Goal: Information Seeking & Learning: Learn about a topic

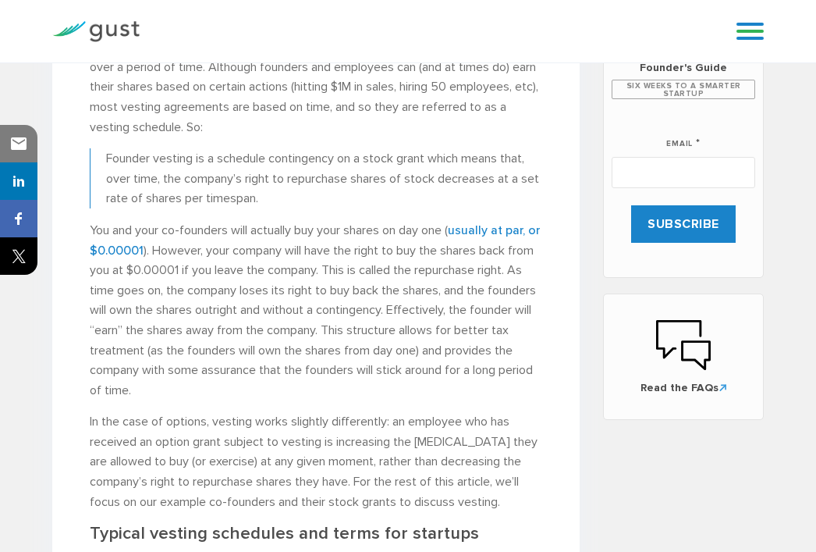
scroll to position [780, 0]
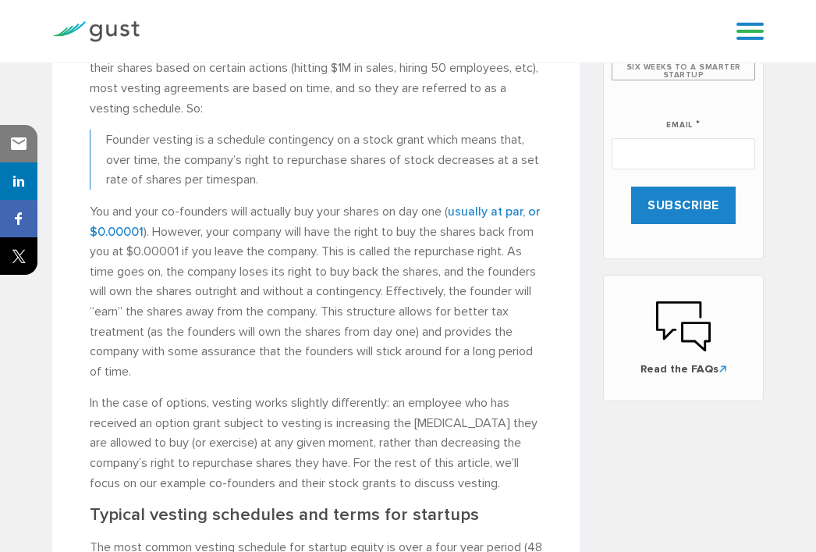
click at [358, 83] on p "Vesting is the mechanism that allows founders and employees to earn their share…" at bounding box center [316, 68] width 453 height 100
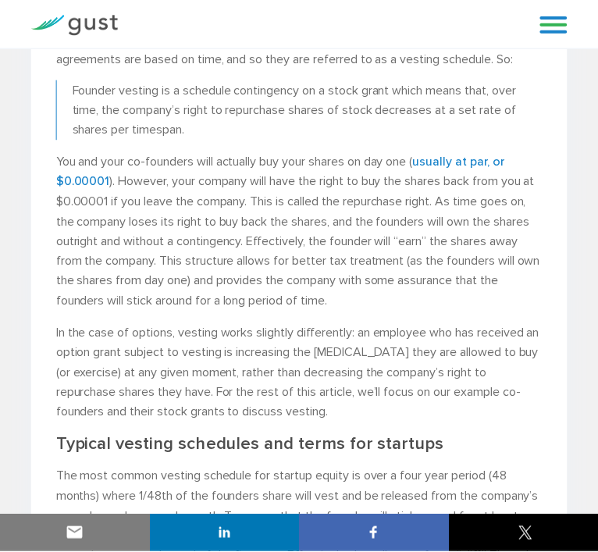
scroll to position [726, 0]
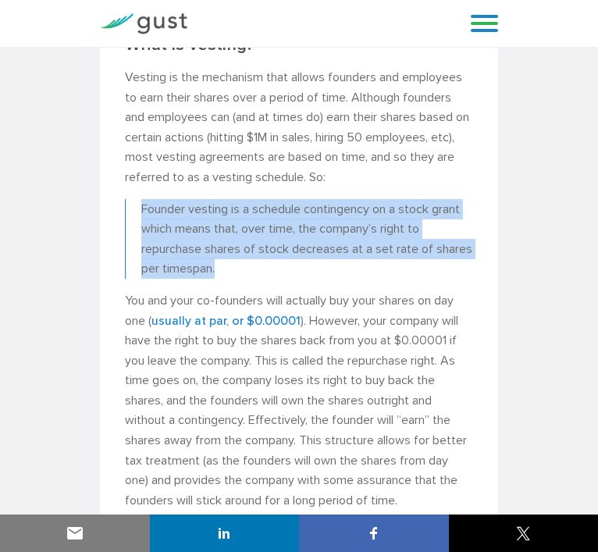
drag, startPoint x: 189, startPoint y: 129, endPoint x: 59, endPoint y: 91, distance: 134.8
click at [125, 199] on blockquote "Founder vesting is a schedule contingency on a stock grant which means that, ov…" at bounding box center [299, 239] width 348 height 80
copy p "Founder vesting is a schedule contingency on a stock grant which means that, ov…"
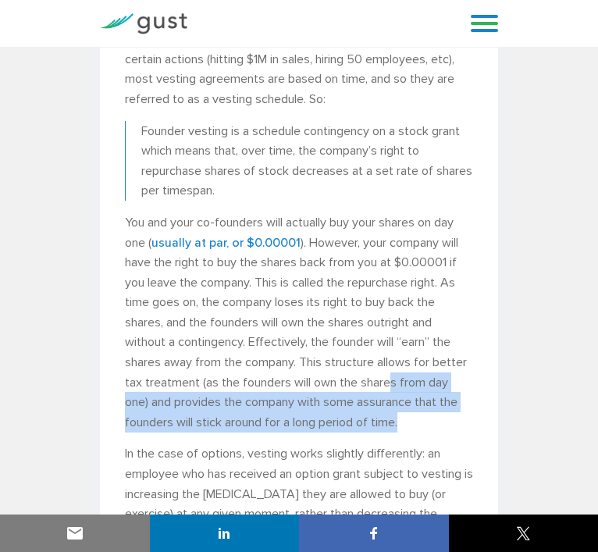
drag, startPoint x: 103, startPoint y: 202, endPoint x: 346, endPoint y: 217, distance: 243.1
click at [346, 217] on p "You and your co-founders will actually buy your shares on day one ( usually at …" at bounding box center [299, 322] width 348 height 220
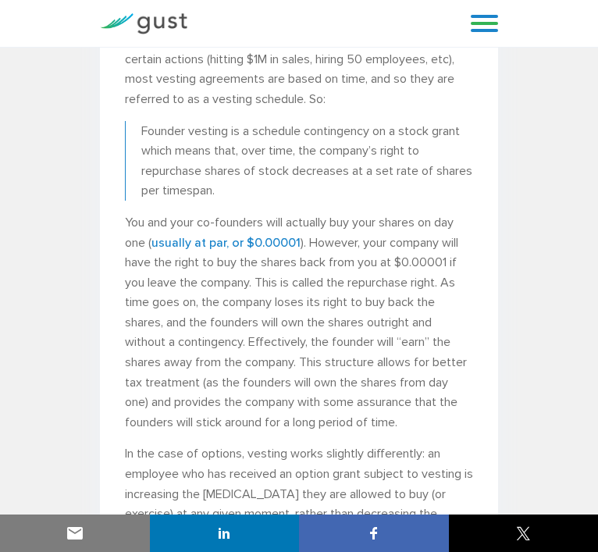
click at [470, 443] on p "In the case of options, vesting works slightly differently: an employee who has…" at bounding box center [299, 513] width 348 height 140
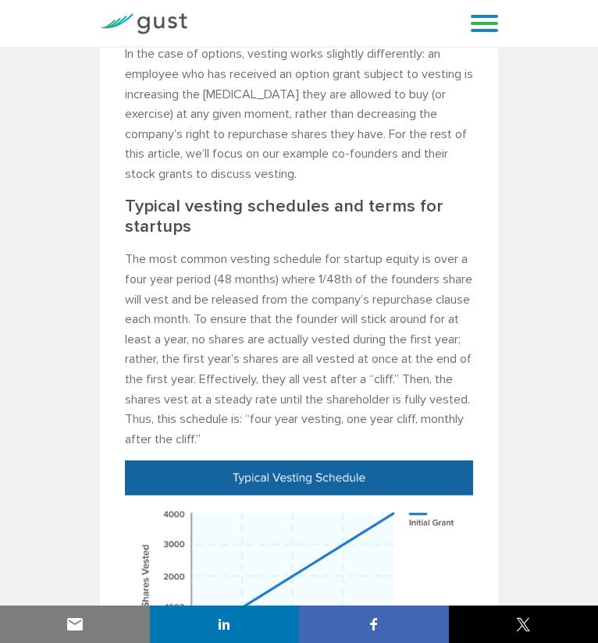
scroll to position [1210, 0]
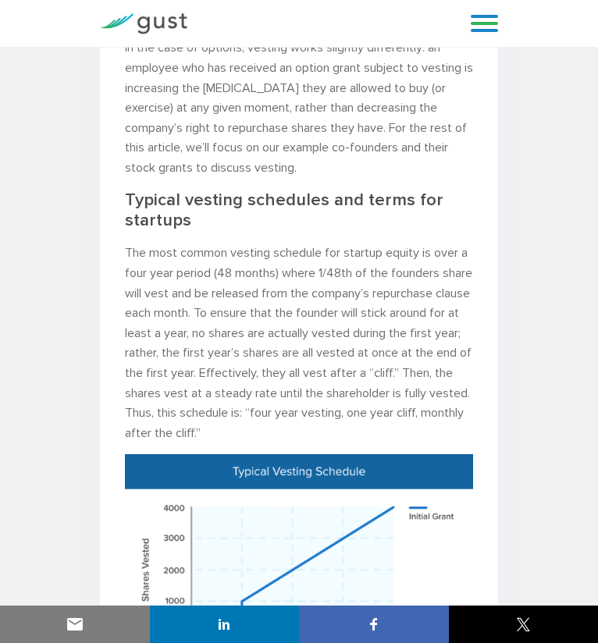
click at [434, 454] on img at bounding box center [299, 563] width 348 height 218
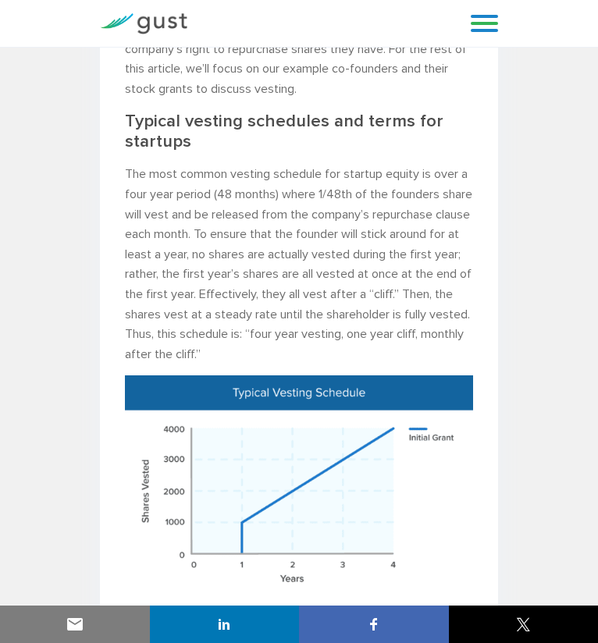
scroll to position [1288, 0]
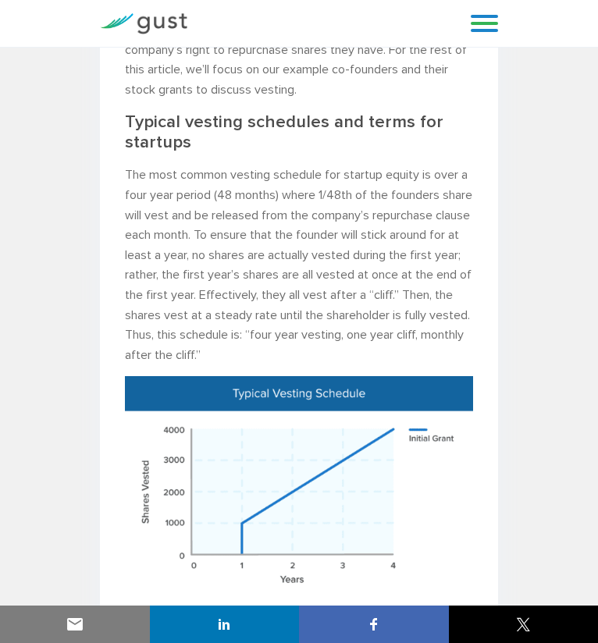
click at [473, 376] on img at bounding box center [299, 485] width 348 height 218
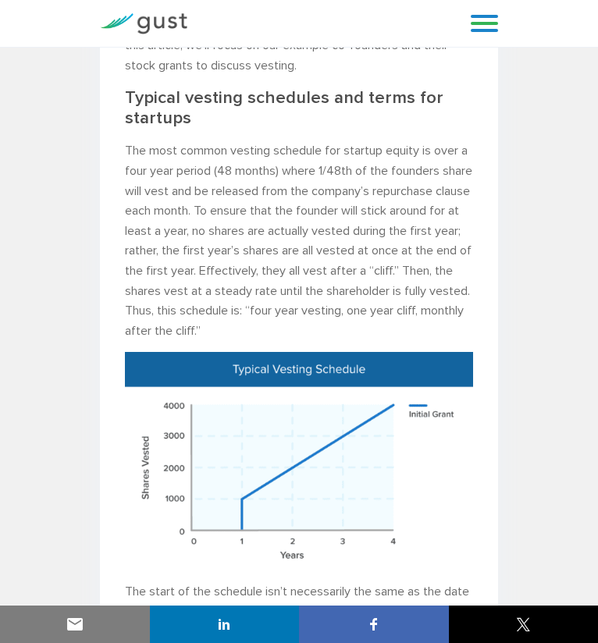
scroll to position [1366, 0]
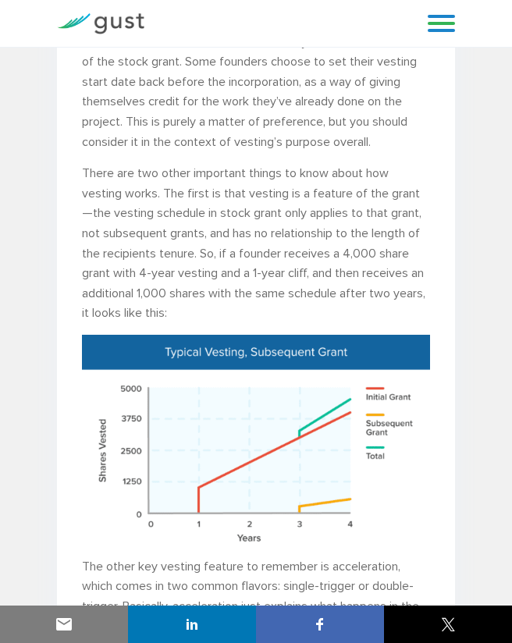
scroll to position [1890, 0]
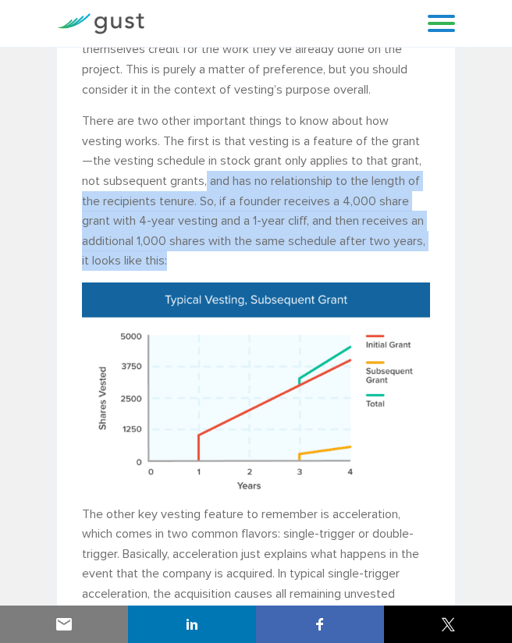
drag, startPoint x: 207, startPoint y: 180, endPoint x: 433, endPoint y: 257, distance: 239.1
click at [433, 257] on div "How vesting protects companies and co-founders [PERSON_NAME] , CFA, DIRECTOR , …" at bounding box center [256, 352] width 398 height 4072
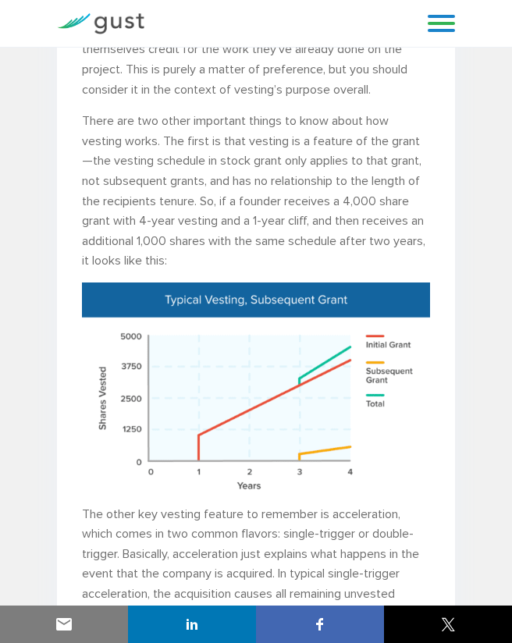
click at [173, 120] on p "There are two other important things to know about how vesting works. The first…" at bounding box center [256, 191] width 348 height 160
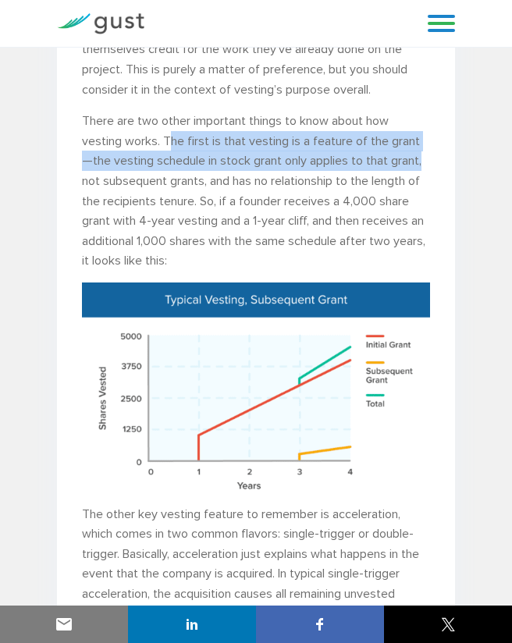
drag, startPoint x: 167, startPoint y: 141, endPoint x: 429, endPoint y: 160, distance: 262.8
click at [429, 160] on p "There are two other important things to know about how vesting works. The first…" at bounding box center [256, 191] width 348 height 160
click at [324, 140] on p "There are two other important things to know about how vesting works. The first…" at bounding box center [256, 191] width 348 height 160
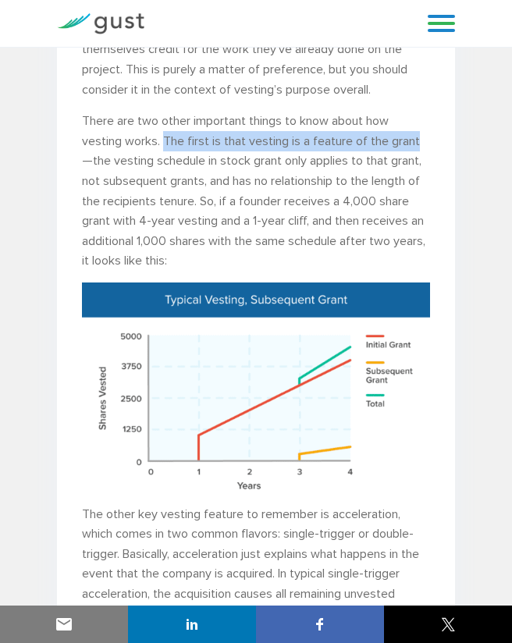
drag, startPoint x: 165, startPoint y: 136, endPoint x: 420, endPoint y: 138, distance: 255.2
click at [420, 138] on p "There are two other important things to know about how vesting works. The first…" at bounding box center [256, 191] width 348 height 160
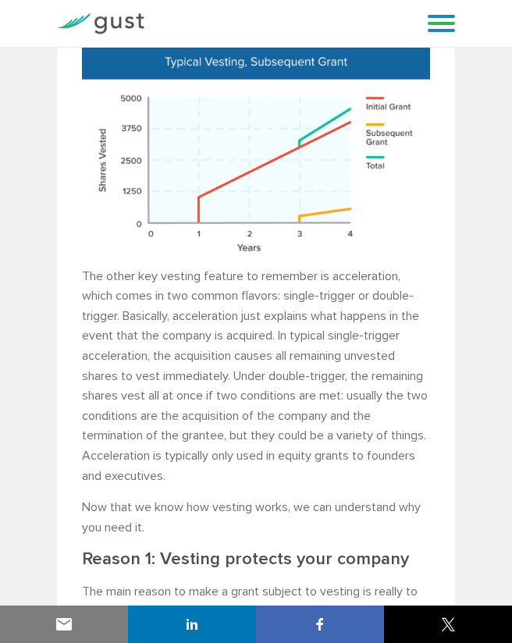
scroll to position [2202, 0]
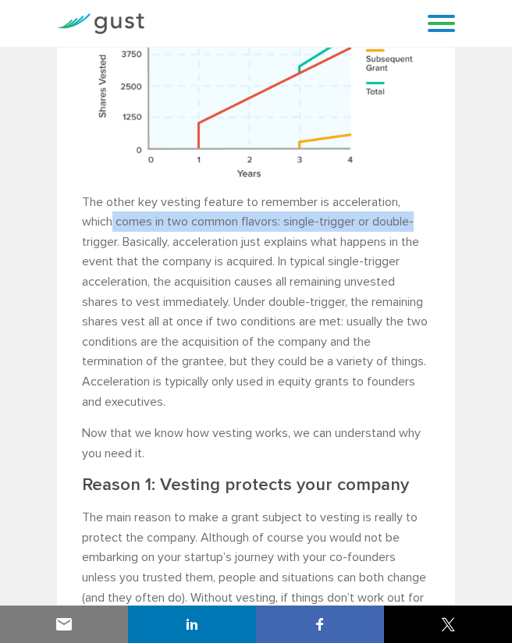
drag, startPoint x: 114, startPoint y: 223, endPoint x: 423, endPoint y: 218, distance: 309.0
click at [423, 218] on p "The other key vesting feature to remember is acceleration, which comes in two c…" at bounding box center [256, 190] width 348 height 441
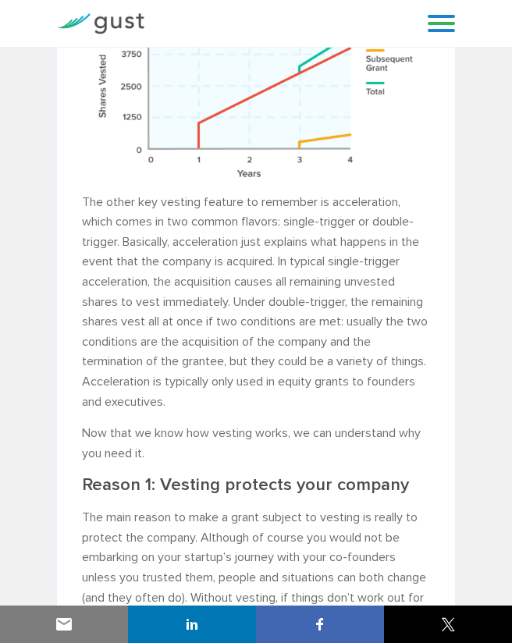
click at [142, 233] on p "The other key vesting feature to remember is acceleration, which comes in two c…" at bounding box center [256, 190] width 348 height 441
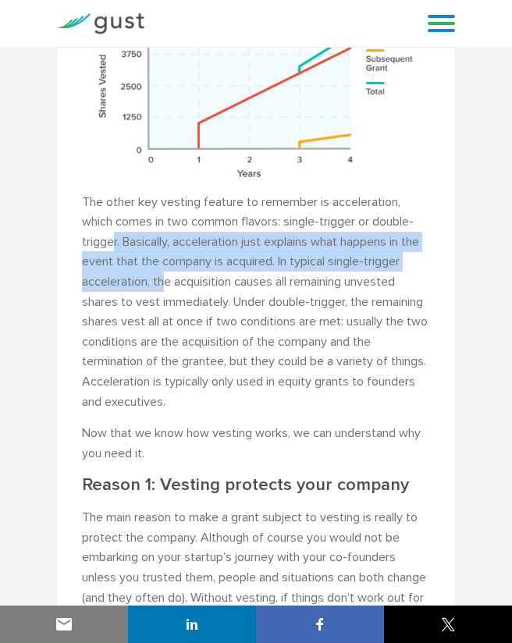
drag, startPoint x: 113, startPoint y: 245, endPoint x: 165, endPoint y: 285, distance: 65.7
click at [165, 285] on p "The other key vesting feature to remember is acceleration, which comes in two c…" at bounding box center [256, 190] width 348 height 441
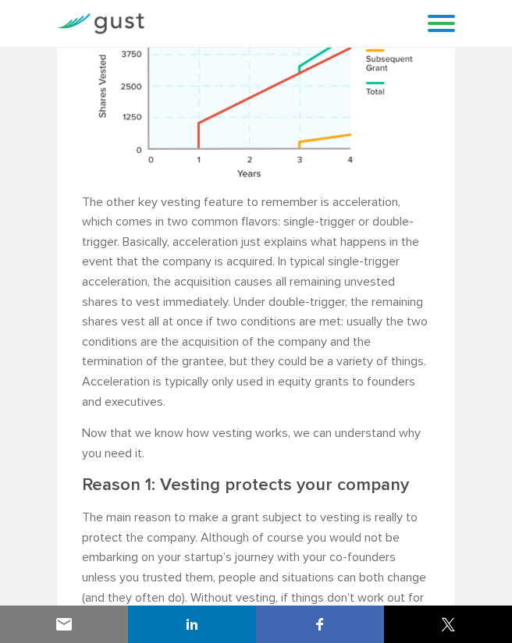
click at [308, 329] on p "The other key vesting feature to remember is acceleration, which comes in two c…" at bounding box center [256, 190] width 348 height 441
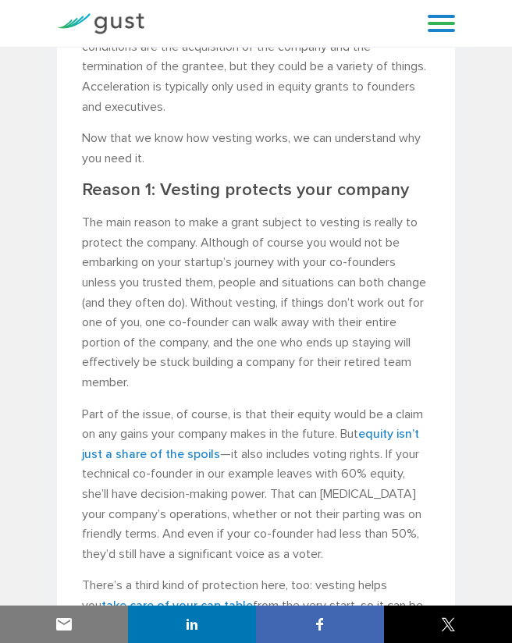
scroll to position [2514, 0]
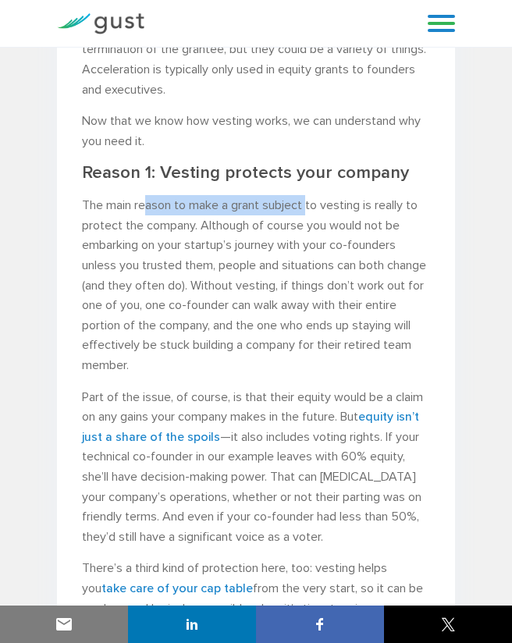
drag, startPoint x: 149, startPoint y: 203, endPoint x: 235, endPoint y: 219, distance: 87.4
click at [279, 214] on p "The main reason to make a grant subject to vesting is really to protect the com…" at bounding box center [256, 284] width 348 height 179
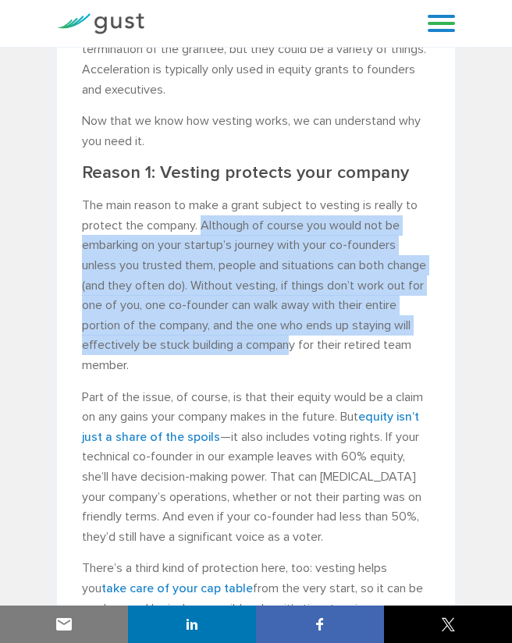
drag, startPoint x: 158, startPoint y: 231, endPoint x: 357, endPoint y: 340, distance: 227.0
click at [357, 340] on p "The main reason to make a grant subject to vesting is really to protect the com…" at bounding box center [256, 284] width 348 height 179
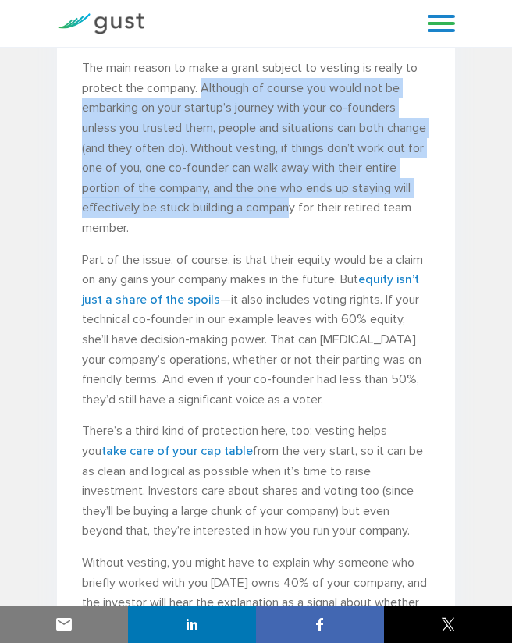
scroll to position [2670, 0]
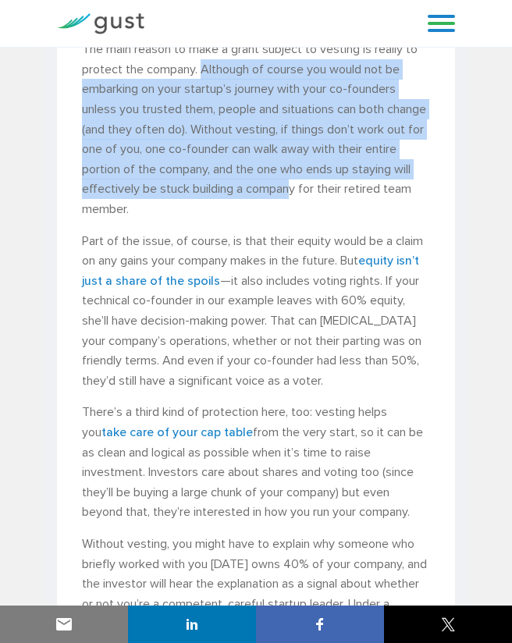
click at [182, 170] on p "The main reason to make a grant subject to vesting is really to protect the com…" at bounding box center [256, 128] width 348 height 179
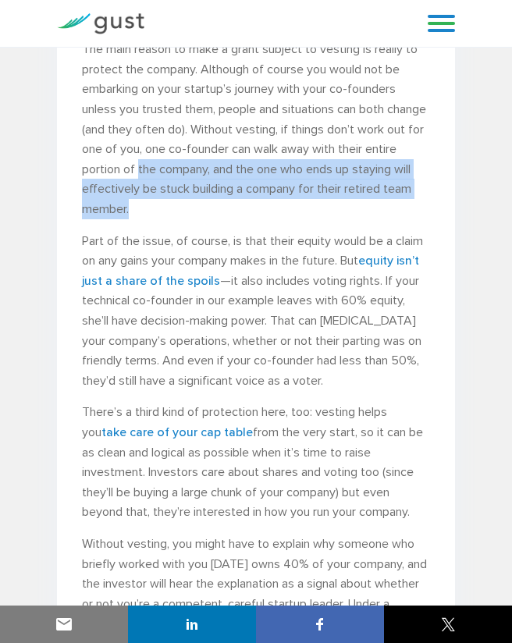
drag, startPoint x: 171, startPoint y: 165, endPoint x: 245, endPoint y: 211, distance: 86.9
click at [245, 211] on p "The main reason to make a grant subject to vesting is really to protect the com…" at bounding box center [256, 128] width 348 height 179
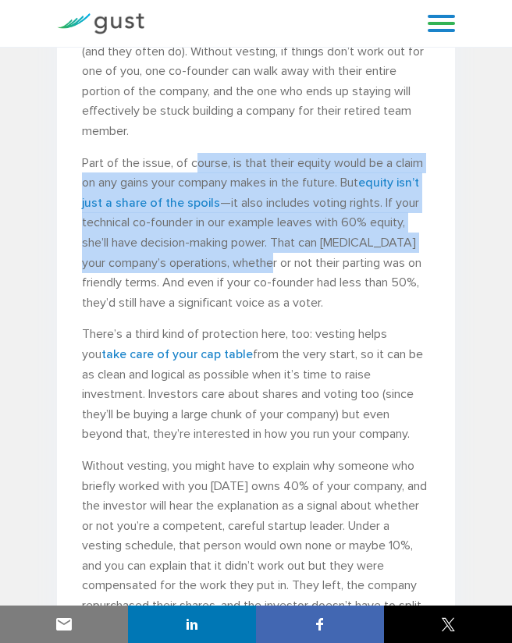
drag, startPoint x: 197, startPoint y: 158, endPoint x: 269, endPoint y: 262, distance: 126.6
click at [269, 262] on p "Part of the issue, of course, is that their equity would be a claim on any gain…" at bounding box center [256, 233] width 348 height 160
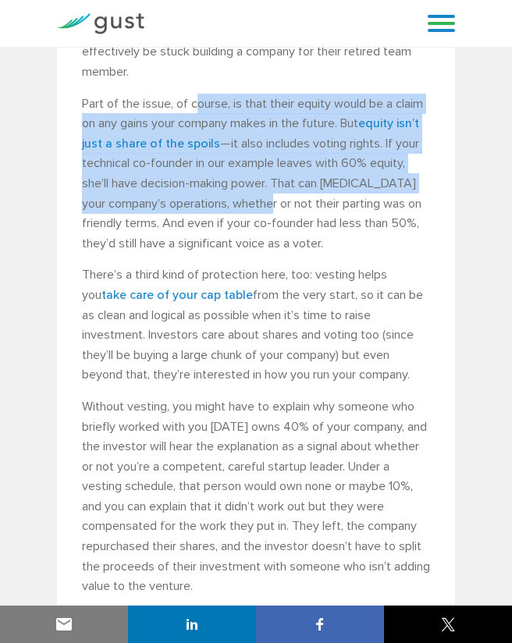
scroll to position [2826, 0]
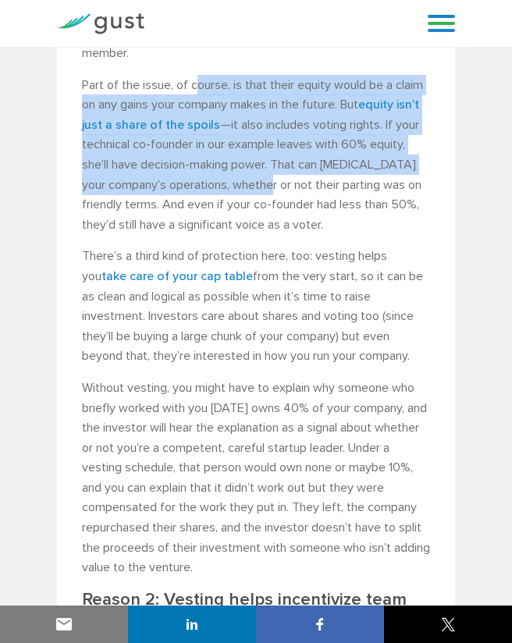
click at [269, 144] on p "Part of the issue, of course, is that their equity would be a claim on any gain…" at bounding box center [256, 155] width 348 height 160
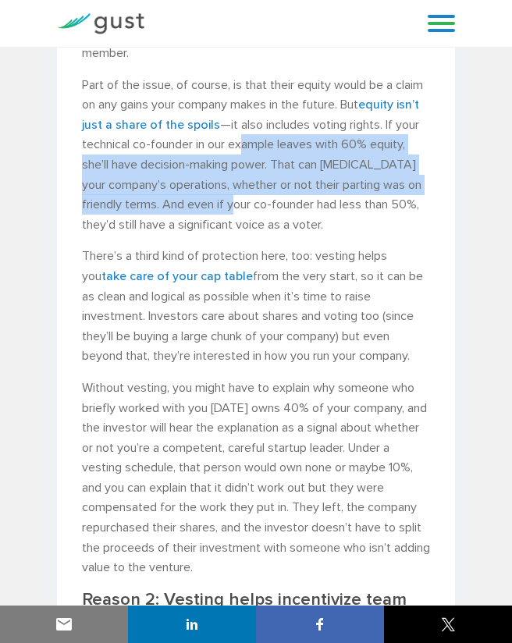
drag, startPoint x: 243, startPoint y: 141, endPoint x: 265, endPoint y: 197, distance: 59.3
click at [265, 197] on p "Part of the issue, of course, is that their equity would be a claim on any gain…" at bounding box center [256, 155] width 348 height 160
click at [342, 152] on p "Part of the issue, of course, is that their equity would be a claim on any gain…" at bounding box center [256, 155] width 348 height 160
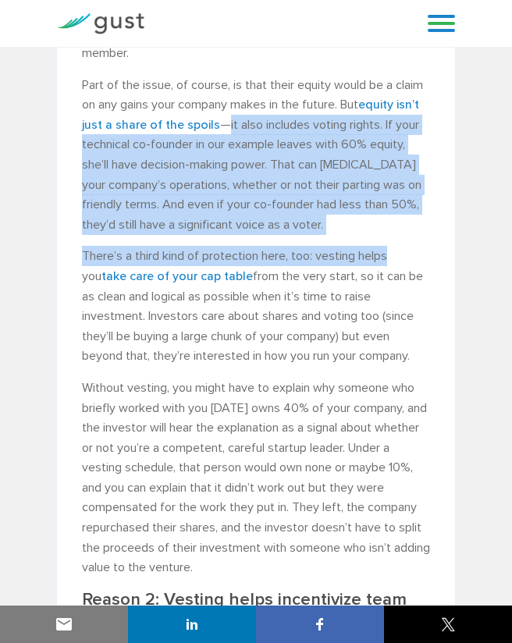
drag, startPoint x: 225, startPoint y: 122, endPoint x: 403, endPoint y: 248, distance: 218.2
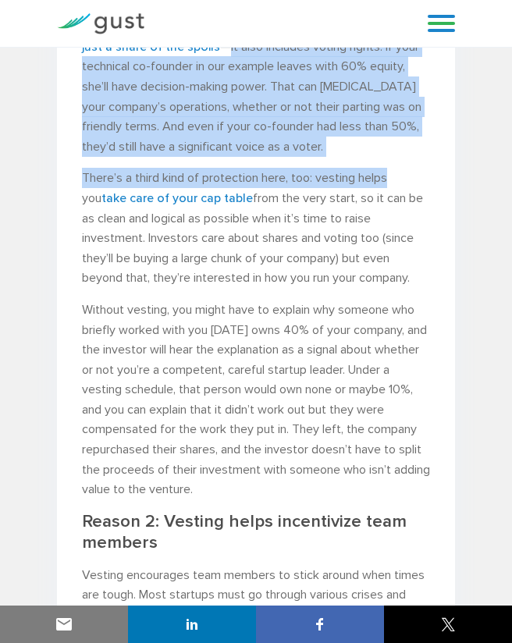
click at [237, 179] on p "There’s a third kind of protection here, too: vesting helps you take care of yo…" at bounding box center [256, 228] width 348 height 120
click at [206, 176] on p "There’s a third kind of protection here, too: vesting helps you take care of yo…" at bounding box center [256, 228] width 348 height 120
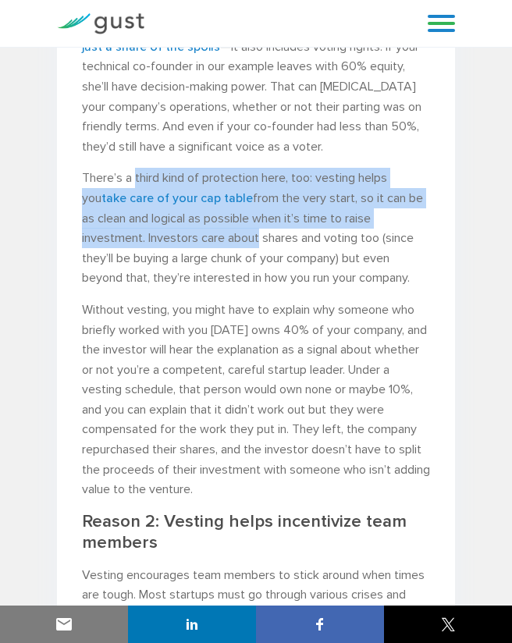
drag, startPoint x: 136, startPoint y: 182, endPoint x: 257, endPoint y: 233, distance: 131.5
click at [257, 233] on p "There’s a third kind of protection here, too: vesting helps you take care of yo…" at bounding box center [256, 228] width 348 height 120
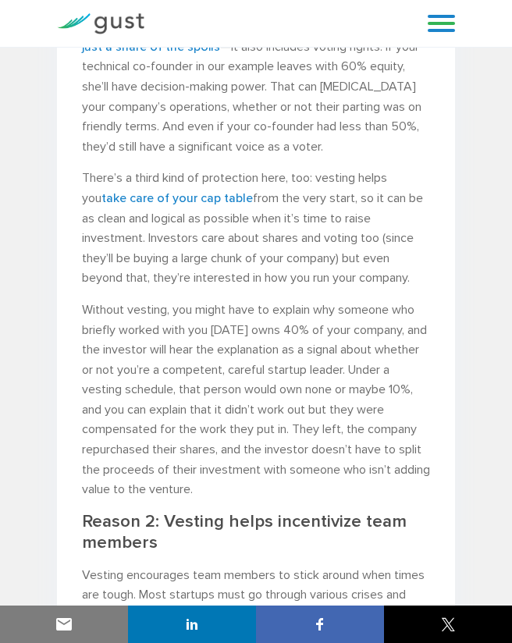
click at [233, 322] on p "Without vesting, you might have to explain why someone who briefly worked with …" at bounding box center [256, 400] width 348 height 200
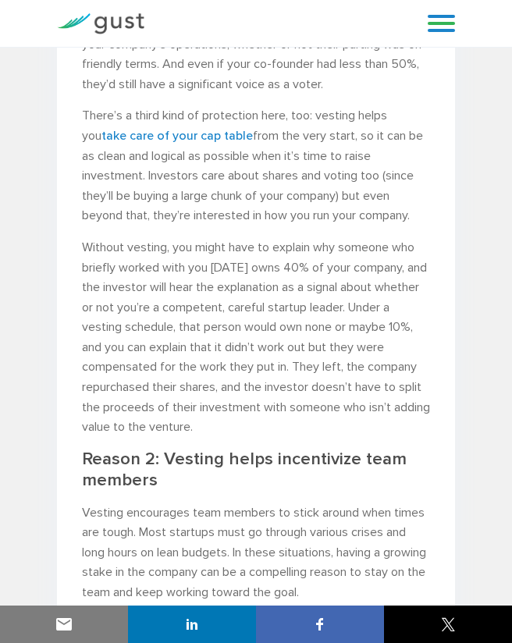
scroll to position [2982, 0]
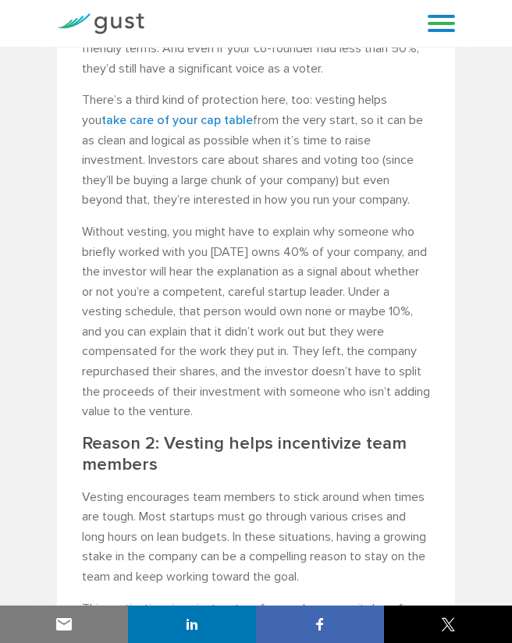
drag, startPoint x: 104, startPoint y: 162, endPoint x: 435, endPoint y: 200, distance: 333.8
click at [240, 236] on p "Without vesting, you might have to explain why someone who briefly worked with …" at bounding box center [256, 322] width 348 height 200
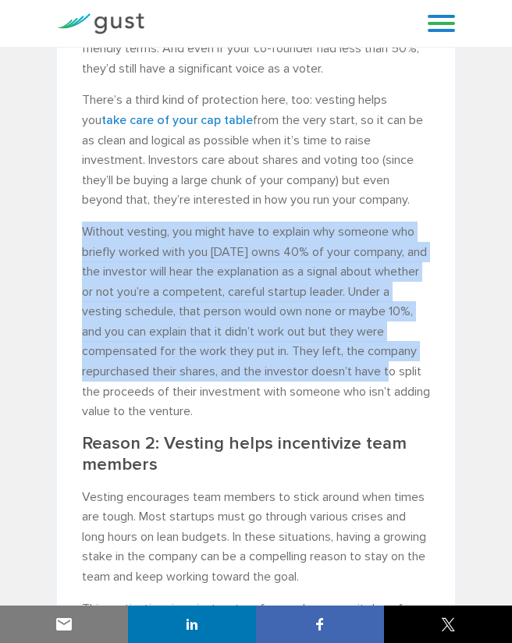
drag, startPoint x: 82, startPoint y: 233, endPoint x: 486, endPoint y: 369, distance: 426.6
click at [414, 380] on p "Without vesting, you might have to explain why someone who briefly worked with …" at bounding box center [256, 322] width 348 height 200
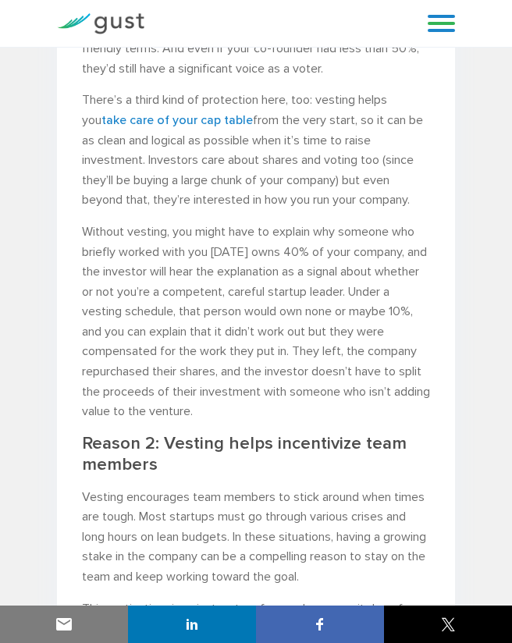
drag, startPoint x: 84, startPoint y: 101, endPoint x: 307, endPoint y: 416, distance: 385.6
copy div "There’s a third kind of protection here, too: vesting helps you take care of yo…"
click at [415, 180] on p "There’s a third kind of protection here, too: vesting helps you take care of yo…" at bounding box center [256, 150] width 348 height 120
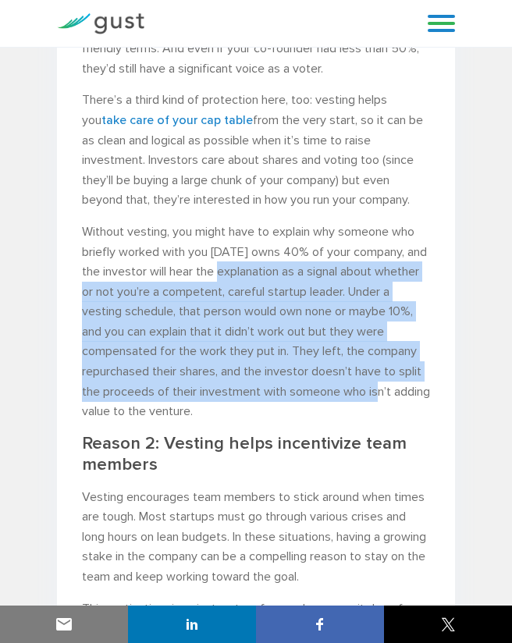
drag, startPoint x: 284, startPoint y: 272, endPoint x: 420, endPoint y: 392, distance: 181.8
click at [420, 392] on p "Without vesting, you might have to explain why someone who briefly worked with …" at bounding box center [256, 322] width 348 height 200
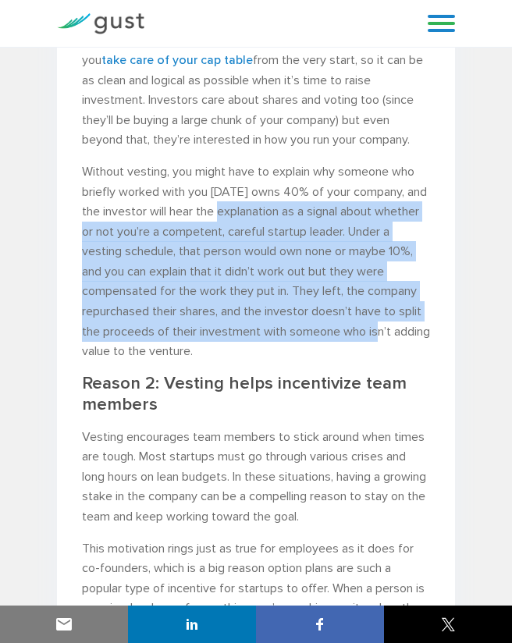
scroll to position [3060, 0]
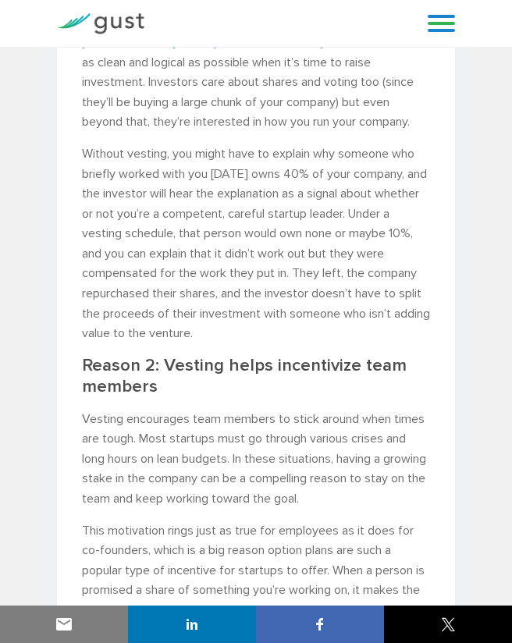
click at [296, 336] on p "Without vesting, you might have to explain why someone who briefly worked with …" at bounding box center [256, 244] width 348 height 200
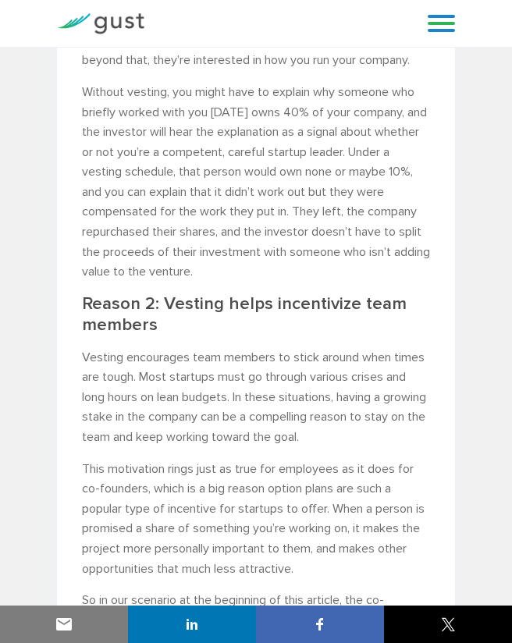
scroll to position [3138, 0]
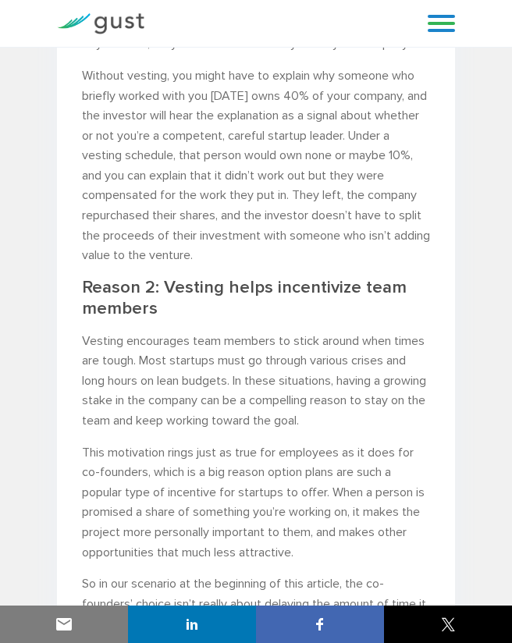
drag, startPoint x: 323, startPoint y: 213, endPoint x: 305, endPoint y: 254, distance: 45.1
click at [305, 254] on p "Without vesting, you might have to explain why someone who briefly worked with …" at bounding box center [256, 166] width 348 height 200
copy p "investor doesn’t have to split the proceeds of their investment with someone wh…"
click at [352, 292] on h2 "Reason 2: Vesting helps incentivize team members" at bounding box center [256, 298] width 348 height 42
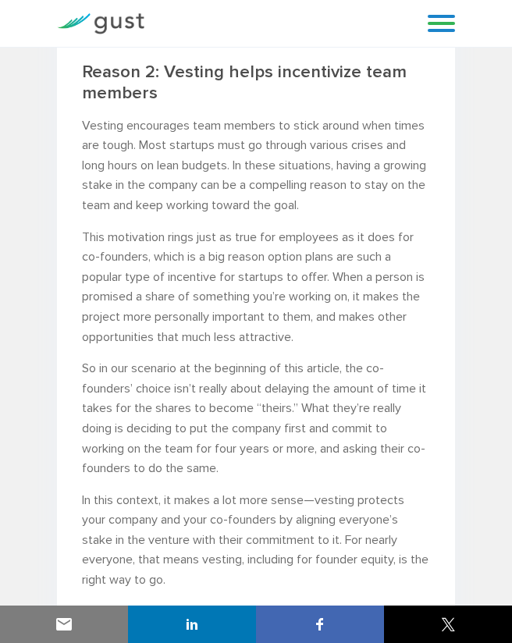
scroll to position [3372, 0]
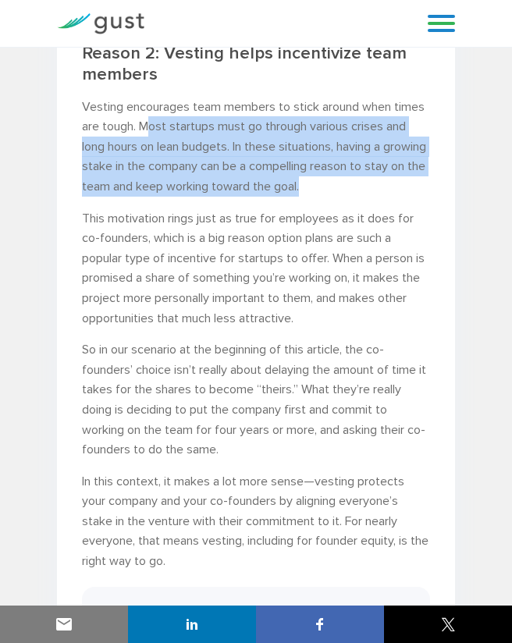
drag, startPoint x: 148, startPoint y: 126, endPoint x: 405, endPoint y: 190, distance: 264.4
click at [405, 190] on p "Vesting encourages team members to stick around when times are tough. Most star…" at bounding box center [256, 147] width 348 height 100
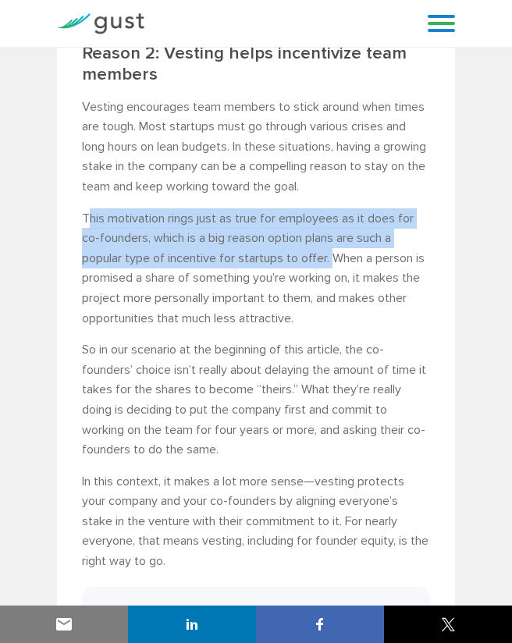
drag, startPoint x: 91, startPoint y: 219, endPoint x: 332, endPoint y: 257, distance: 244.1
click at [332, 257] on p "This motivation rings just as true for employees as it does for co-founders, wh…" at bounding box center [256, 268] width 348 height 120
click at [332, 239] on p "This motivation rings just as true for employees as it does for co-founders, wh…" at bounding box center [256, 268] width 348 height 120
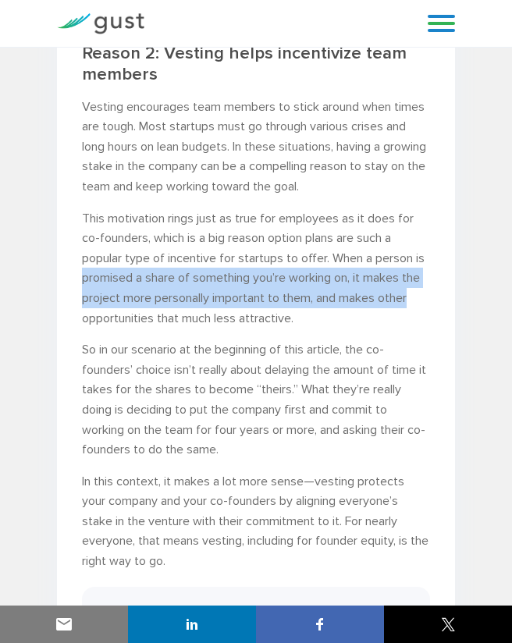
drag, startPoint x: 81, startPoint y: 278, endPoint x: 431, endPoint y: 292, distance: 349.9
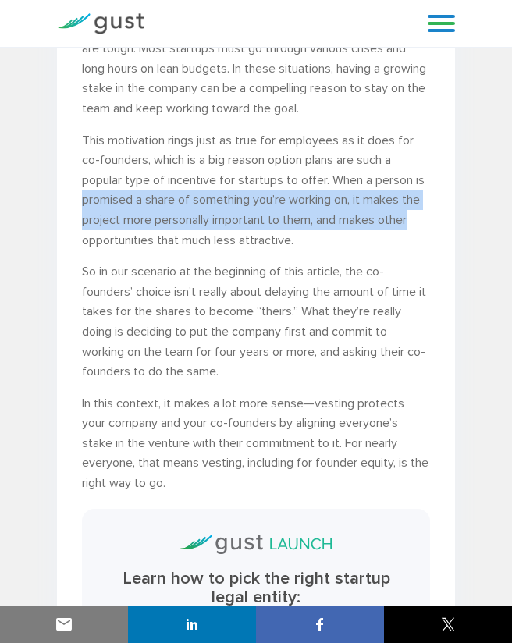
scroll to position [3528, 0]
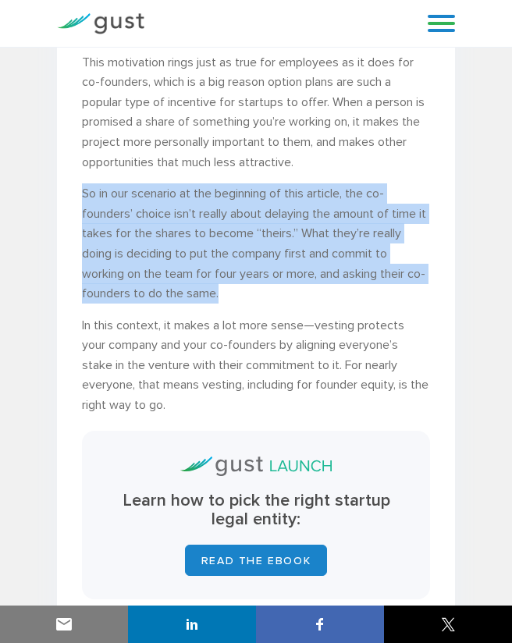
drag, startPoint x: 83, startPoint y: 190, endPoint x: 424, endPoint y: 296, distance: 356.1
click at [424, 296] on p "So in our scenario at the beginning of this article, the co-founders’ choice is…" at bounding box center [256, 243] width 348 height 120
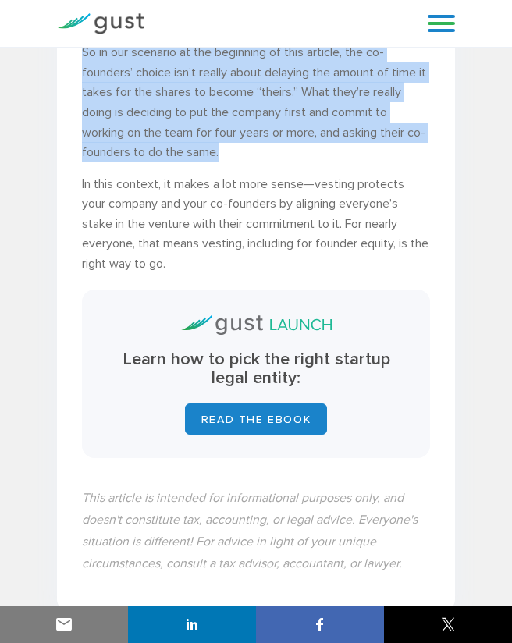
scroll to position [3685, 0]
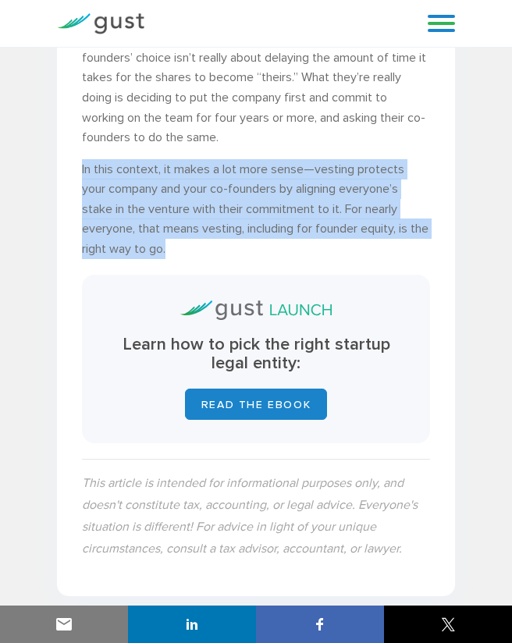
drag, startPoint x: 80, startPoint y: 167, endPoint x: 439, endPoint y: 242, distance: 365.9
click at [171, 243] on p "In this context, it makes a lot more sense—vesting protects your company and yo…" at bounding box center [256, 209] width 348 height 100
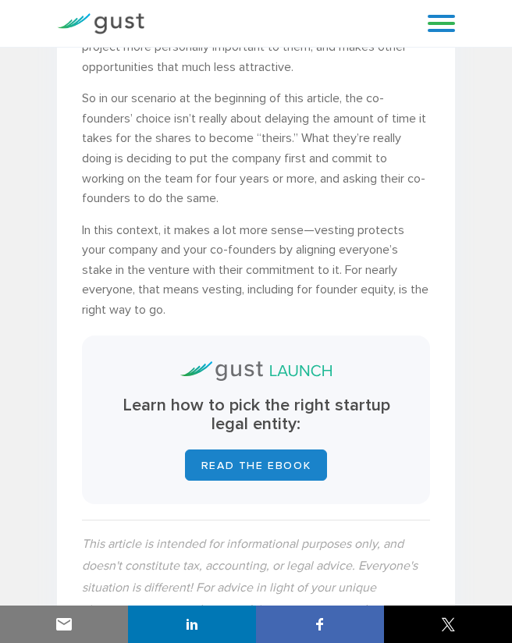
scroll to position [3606, 0]
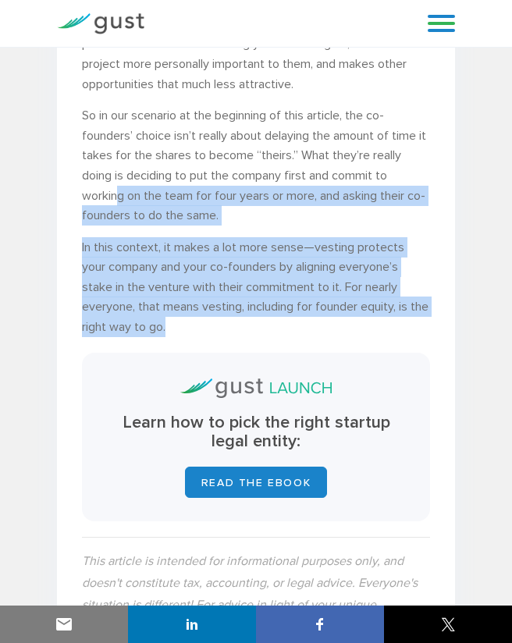
drag, startPoint x: 115, startPoint y: 196, endPoint x: 156, endPoint y: 320, distance: 130.5
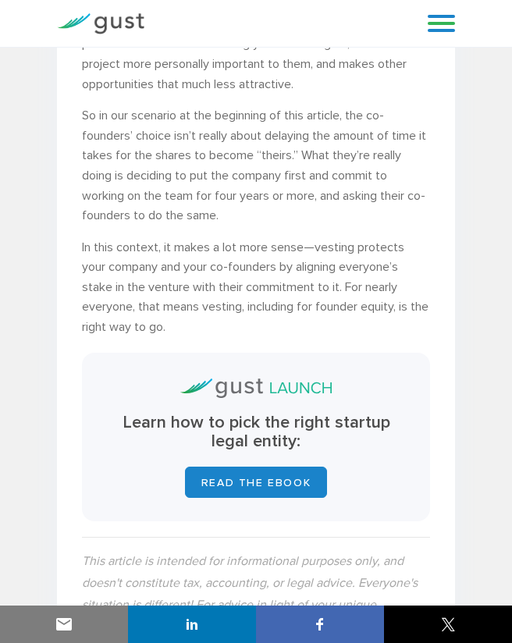
click at [268, 166] on p "So in our scenario at the beginning of this article, the co-founders’ choice is…" at bounding box center [256, 165] width 348 height 120
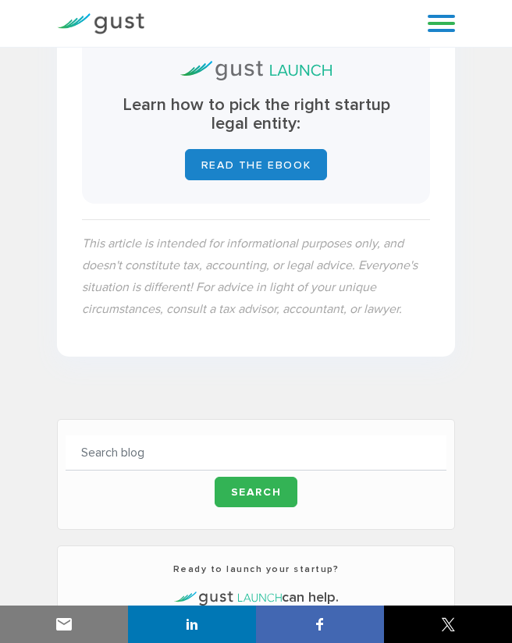
scroll to position [3919, 0]
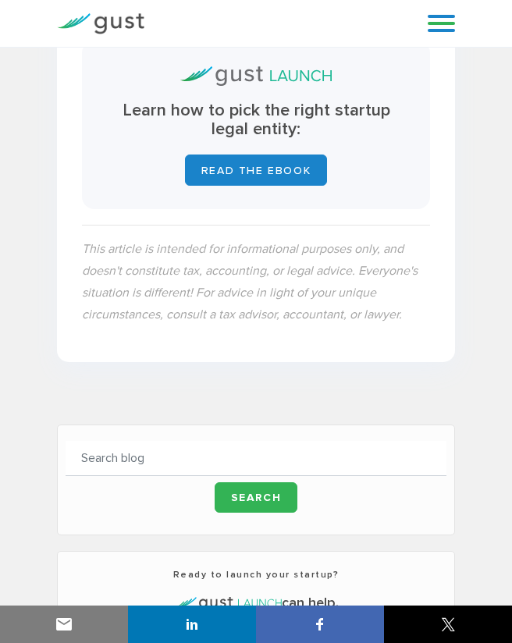
click at [319, 318] on p "This article is intended for informational purposes only, and doesn't constitut…" at bounding box center [256, 281] width 348 height 87
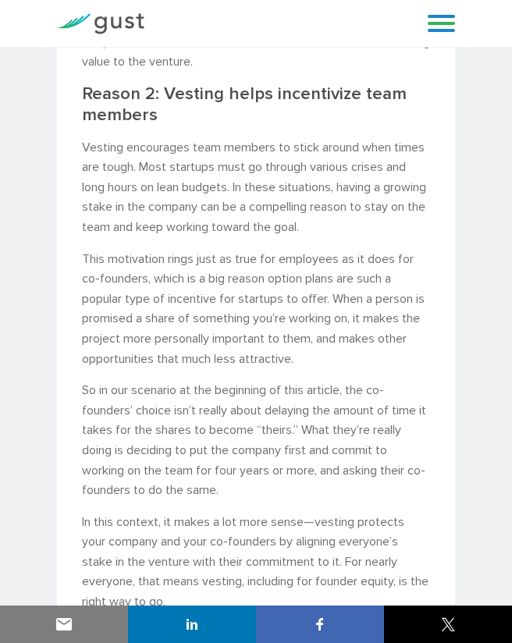
scroll to position [3450, 0]
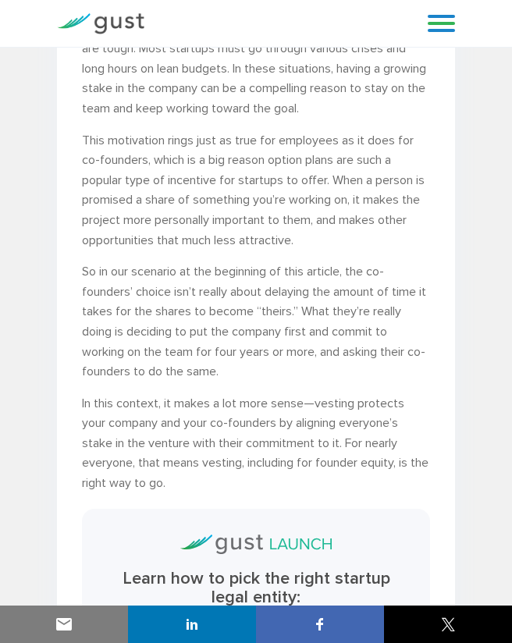
click at [218, 272] on p "So in our scenario at the beginning of this article, the co-founders’ choice is…" at bounding box center [256, 321] width 348 height 120
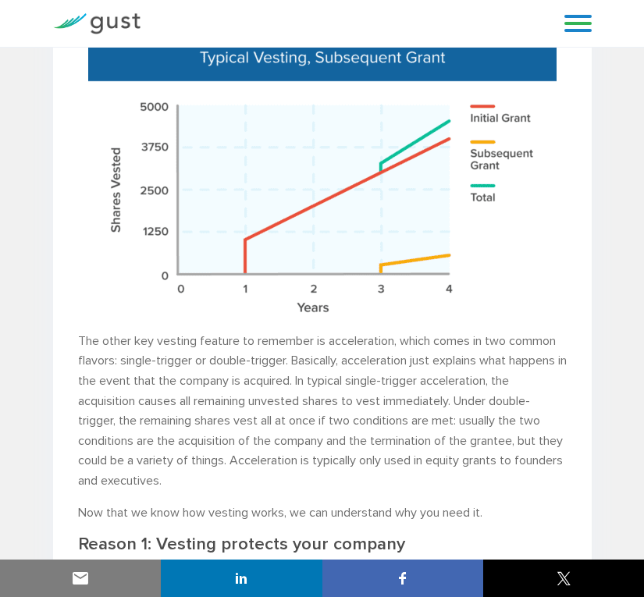
scroll to position [1635, 0]
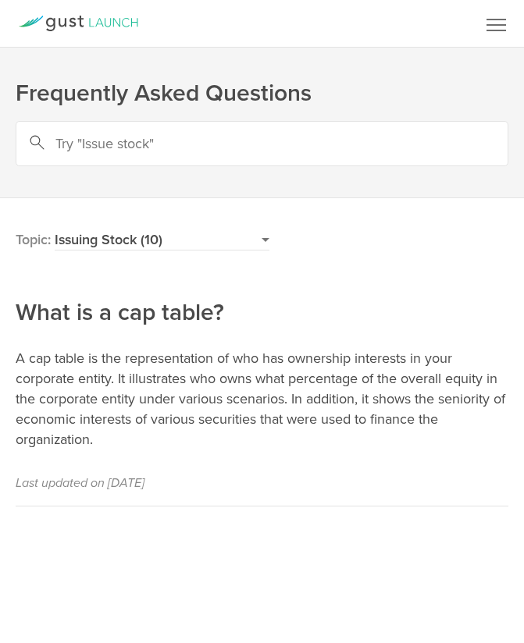
click at [137, 313] on h2 "What is a cap table?" at bounding box center [262, 260] width 492 height 137
click at [63, 371] on p "A cap table is the representation of who has ownership interests in your corpor…" at bounding box center [262, 398] width 492 height 101
click at [196, 142] on input "text" at bounding box center [262, 143] width 492 height 45
type input "cap table"
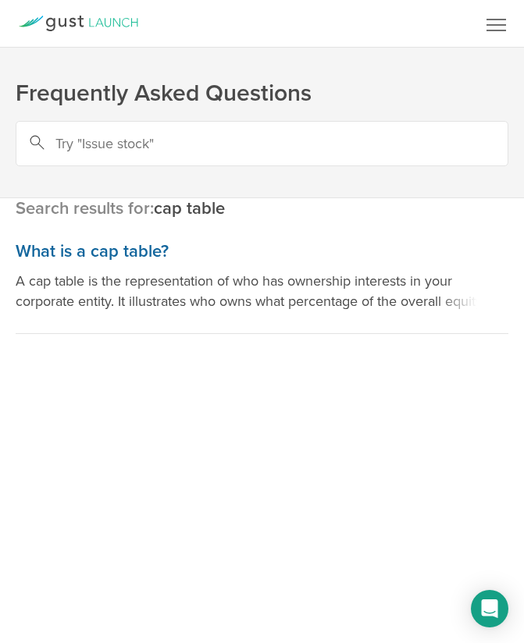
click at [158, 250] on h3 "What is a cap table?" at bounding box center [262, 251] width 492 height 23
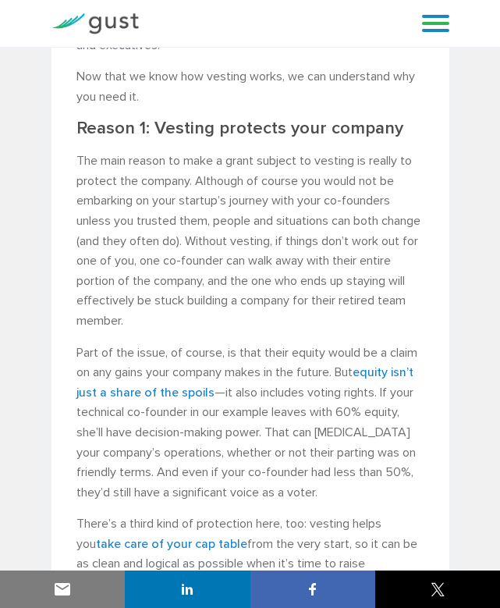
scroll to position [2575, 0]
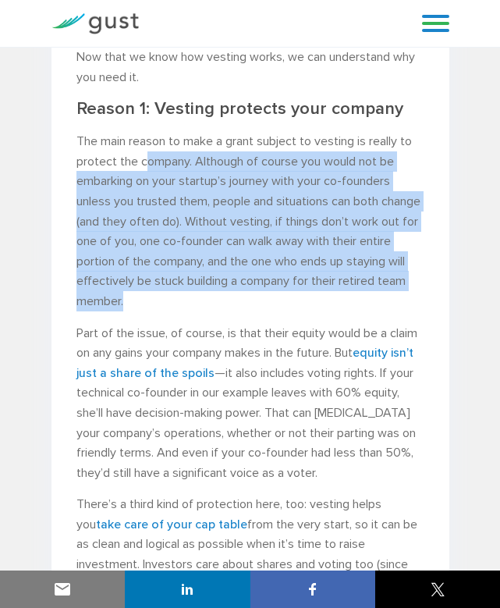
drag, startPoint x: 147, startPoint y: 155, endPoint x: 414, endPoint y: 305, distance: 306.7
click at [414, 305] on p "The main reason to make a grant subject to vesting is really to protect the com…" at bounding box center [250, 220] width 348 height 179
click at [315, 306] on p "The main reason to make a grant subject to vesting is really to protect the com…" at bounding box center [250, 220] width 348 height 179
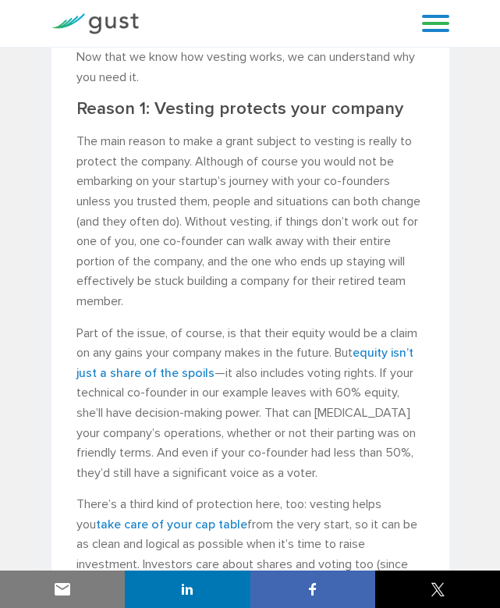
scroll to position [2653, 0]
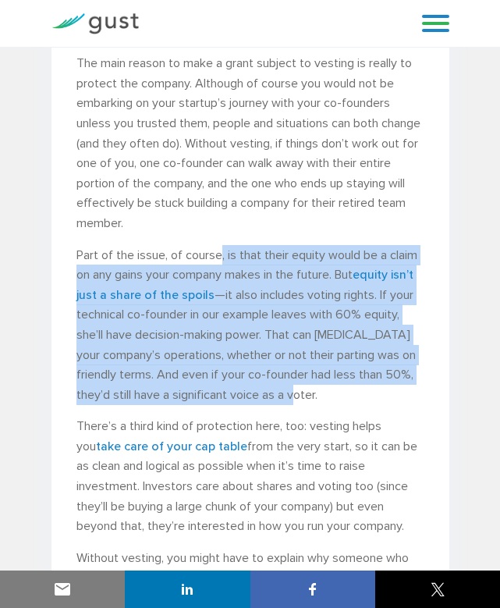
drag, startPoint x: 220, startPoint y: 250, endPoint x: 426, endPoint y: 392, distance: 250.2
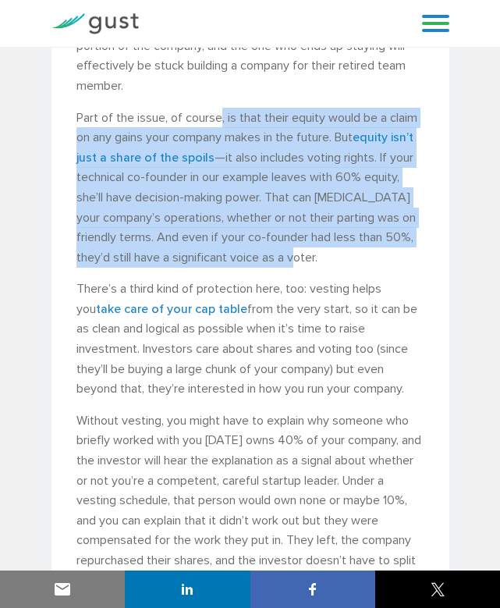
scroll to position [2809, 0]
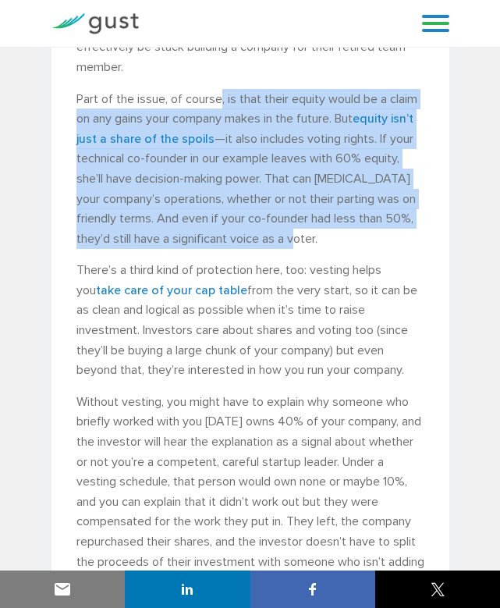
click at [295, 172] on p "Part of the issue, of course, is that their equity would be a claim on any gain…" at bounding box center [250, 169] width 348 height 160
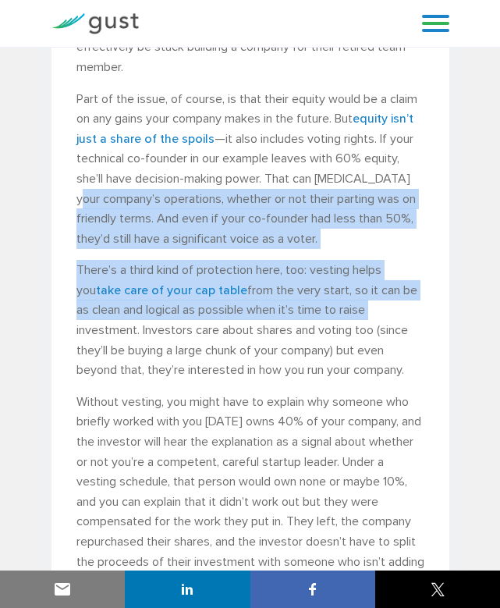
drag, startPoint x: 92, startPoint y: 200, endPoint x: 424, endPoint y: 303, distance: 347.2
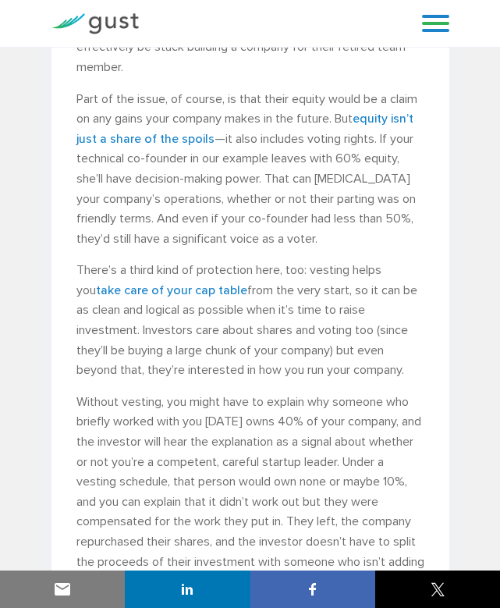
click at [360, 369] on p "There’s a third kind of protection here, too: vesting helps you take care of yo…" at bounding box center [250, 320] width 348 height 120
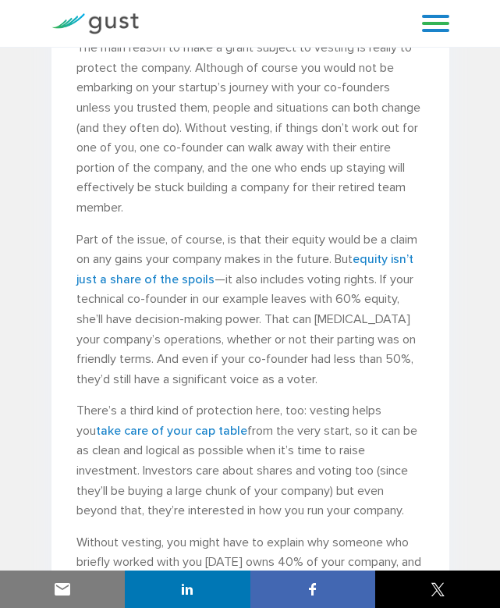
scroll to position [2653, 0]
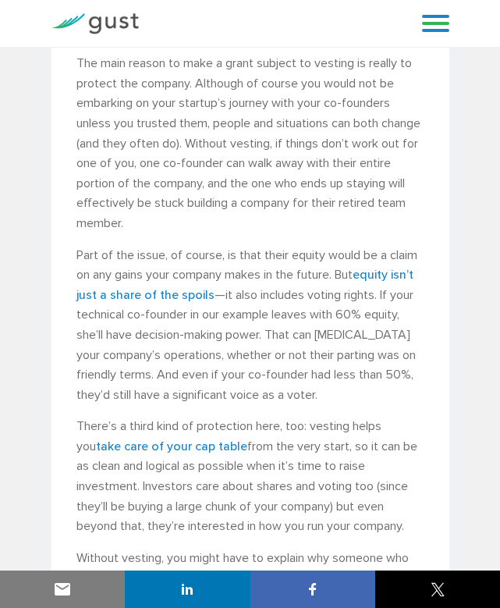
click at [282, 282] on p "Part of the issue, of course, is that their equity would be a claim on any gain…" at bounding box center [250, 325] width 348 height 160
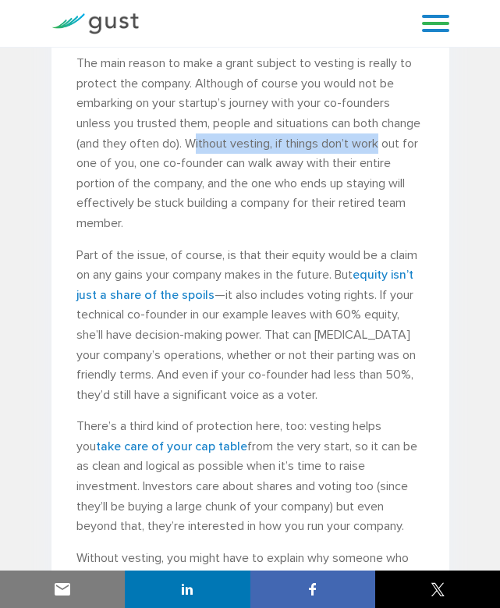
drag, startPoint x: 234, startPoint y: 144, endPoint x: 424, endPoint y: 143, distance: 189.6
click at [424, 142] on p "The main reason to make a grant subject to vesting is really to protect the com…" at bounding box center [250, 142] width 348 height 179
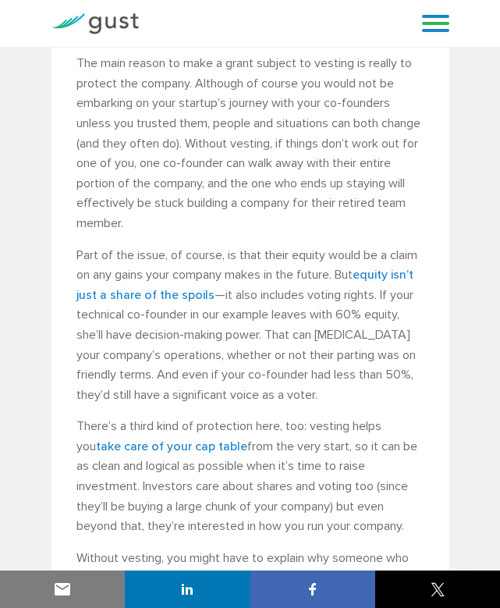
click at [210, 165] on p "The main reason to make a grant subject to vesting is really to protect the com…" at bounding box center [250, 142] width 348 height 179
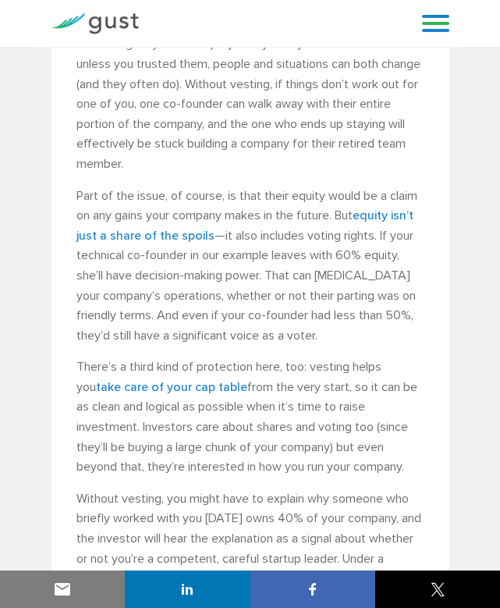
scroll to position [2731, 0]
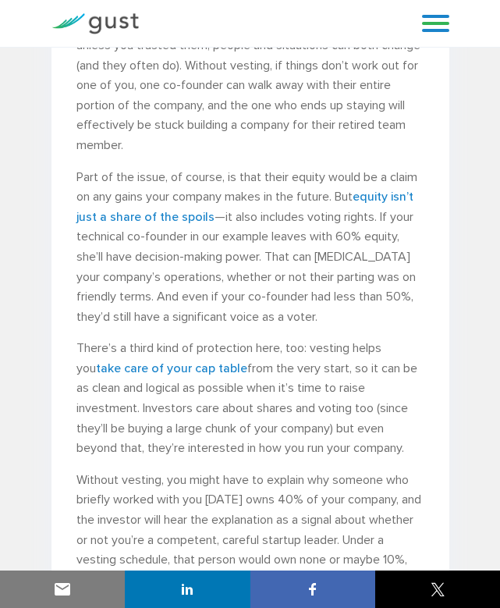
click at [158, 176] on p "Part of the issue, of course, is that their equity would be a claim on any gain…" at bounding box center [250, 247] width 348 height 160
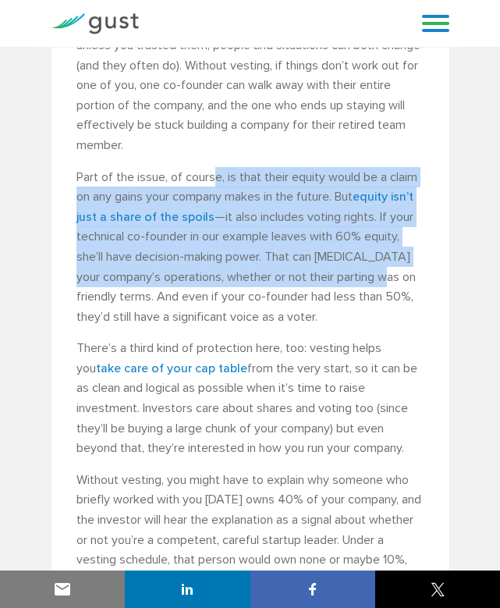
drag, startPoint x: 212, startPoint y: 174, endPoint x: 446, endPoint y: 272, distance: 253.2
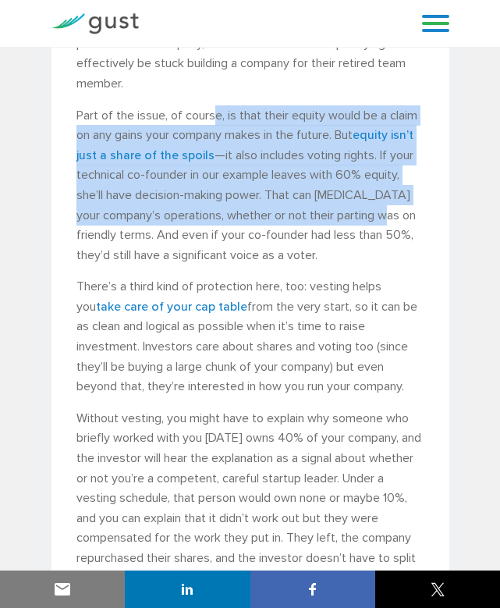
scroll to position [2809, 0]
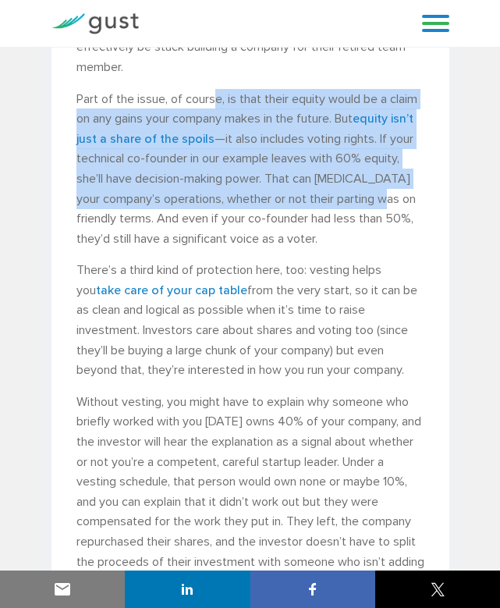
click at [318, 179] on p "Part of the issue, of course, is that their equity would be a claim on any gain…" at bounding box center [250, 169] width 348 height 160
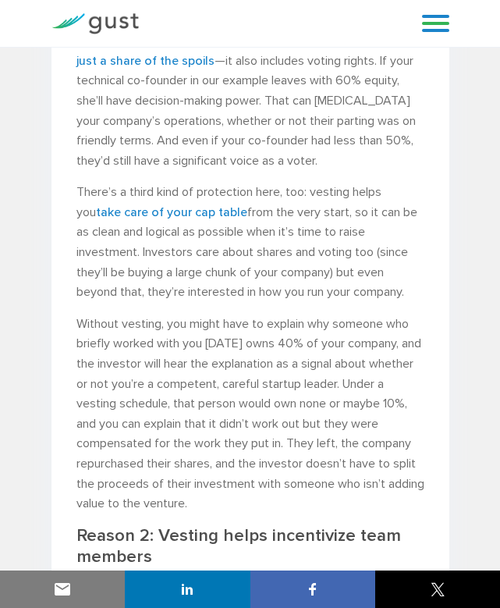
scroll to position [2965, 0]
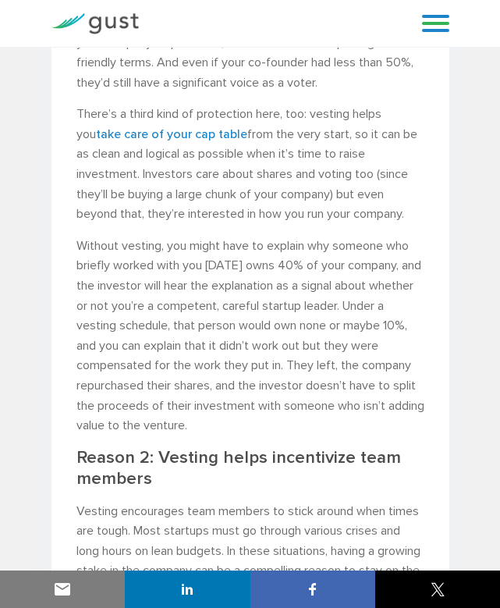
click at [328, 133] on p "There’s a third kind of protection here, too: vesting helps you take care of yo…" at bounding box center [250, 164] width 348 height 120
drag, startPoint x: 143, startPoint y: 171, endPoint x: 424, endPoint y: 223, distance: 286.5
click at [310, 190] on p "There’s a third kind of protection here, too: vesting helps you take care of yo…" at bounding box center [250, 164] width 348 height 120
drag, startPoint x: 140, startPoint y: 173, endPoint x: 449, endPoint y: 222, distance: 312.1
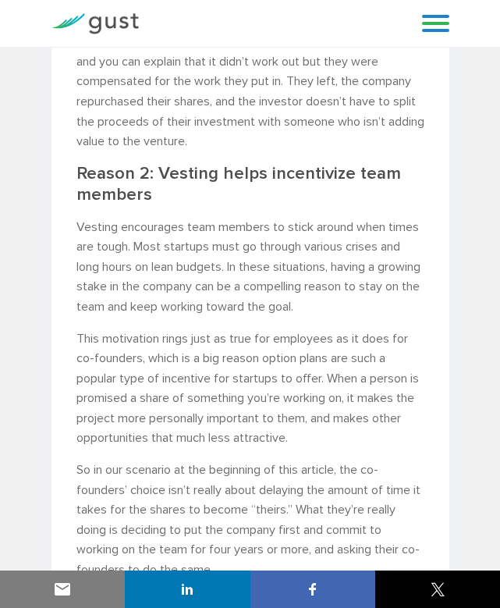
scroll to position [3355, 0]
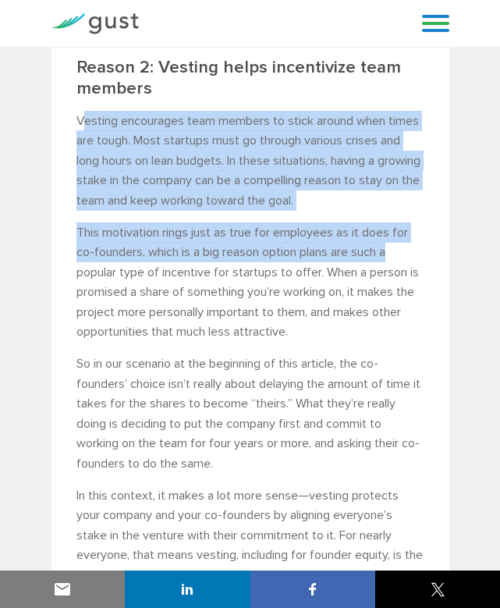
drag, startPoint x: 82, startPoint y: 119, endPoint x: 424, endPoint y: 260, distance: 370.2
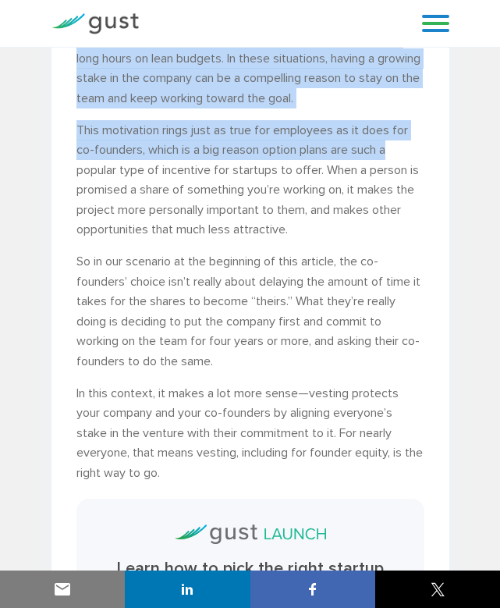
scroll to position [3511, 0]
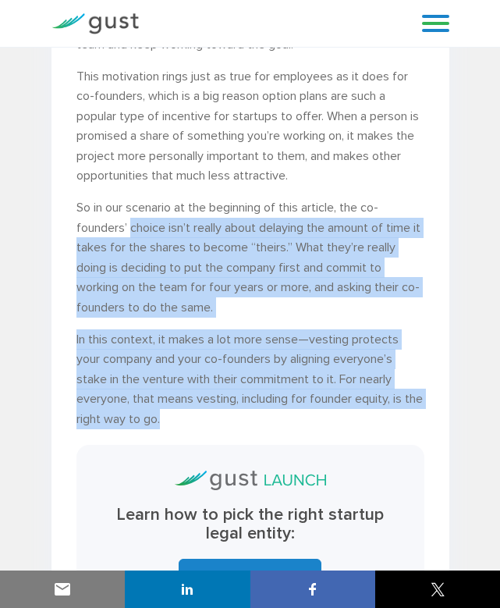
drag, startPoint x: 132, startPoint y: 226, endPoint x: 424, endPoint y: 415, distance: 348.2
click at [402, 343] on p "In this context, it makes a lot more sense—vesting protects your company and yo…" at bounding box center [250, 379] width 348 height 100
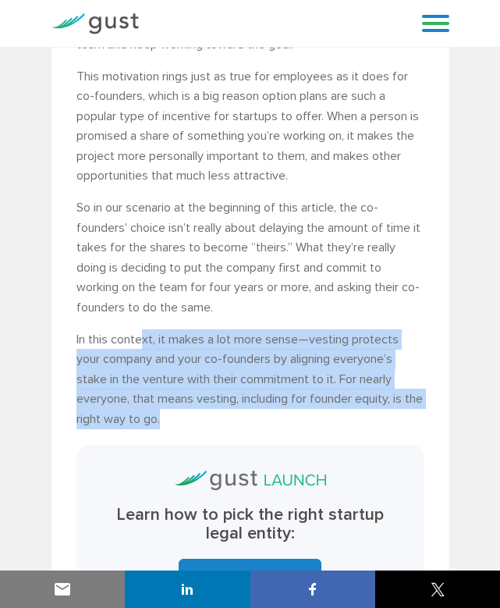
drag, startPoint x: 142, startPoint y: 335, endPoint x: 179, endPoint y: 424, distance: 96.5
click at [179, 424] on p "In this context, it makes a lot more sense—vesting protects your company and yo…" at bounding box center [250, 379] width 348 height 100
